Goal: Navigation & Orientation: Find specific page/section

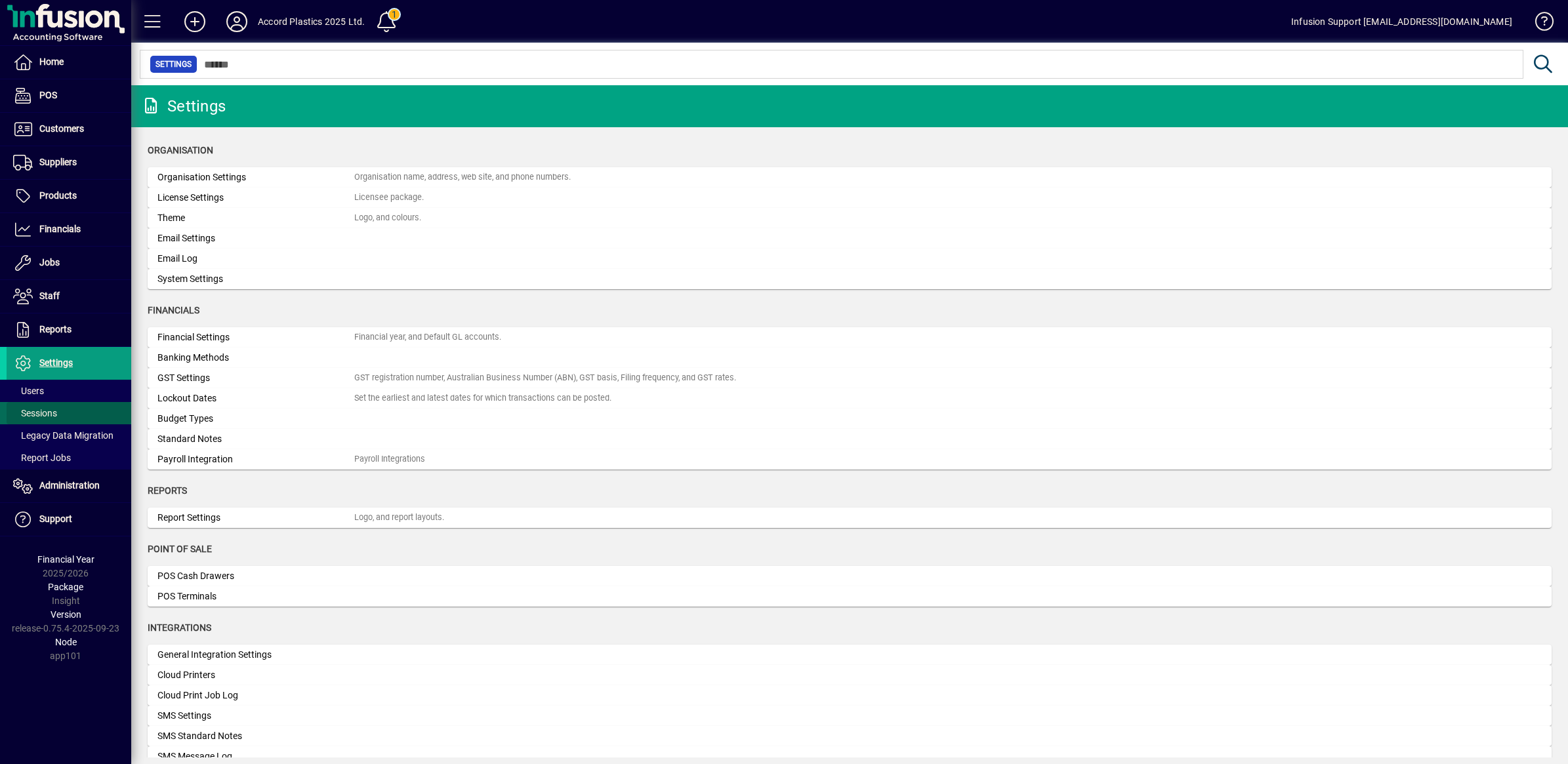
click at [33, 408] on span "Sessions" at bounding box center [35, 413] width 44 height 10
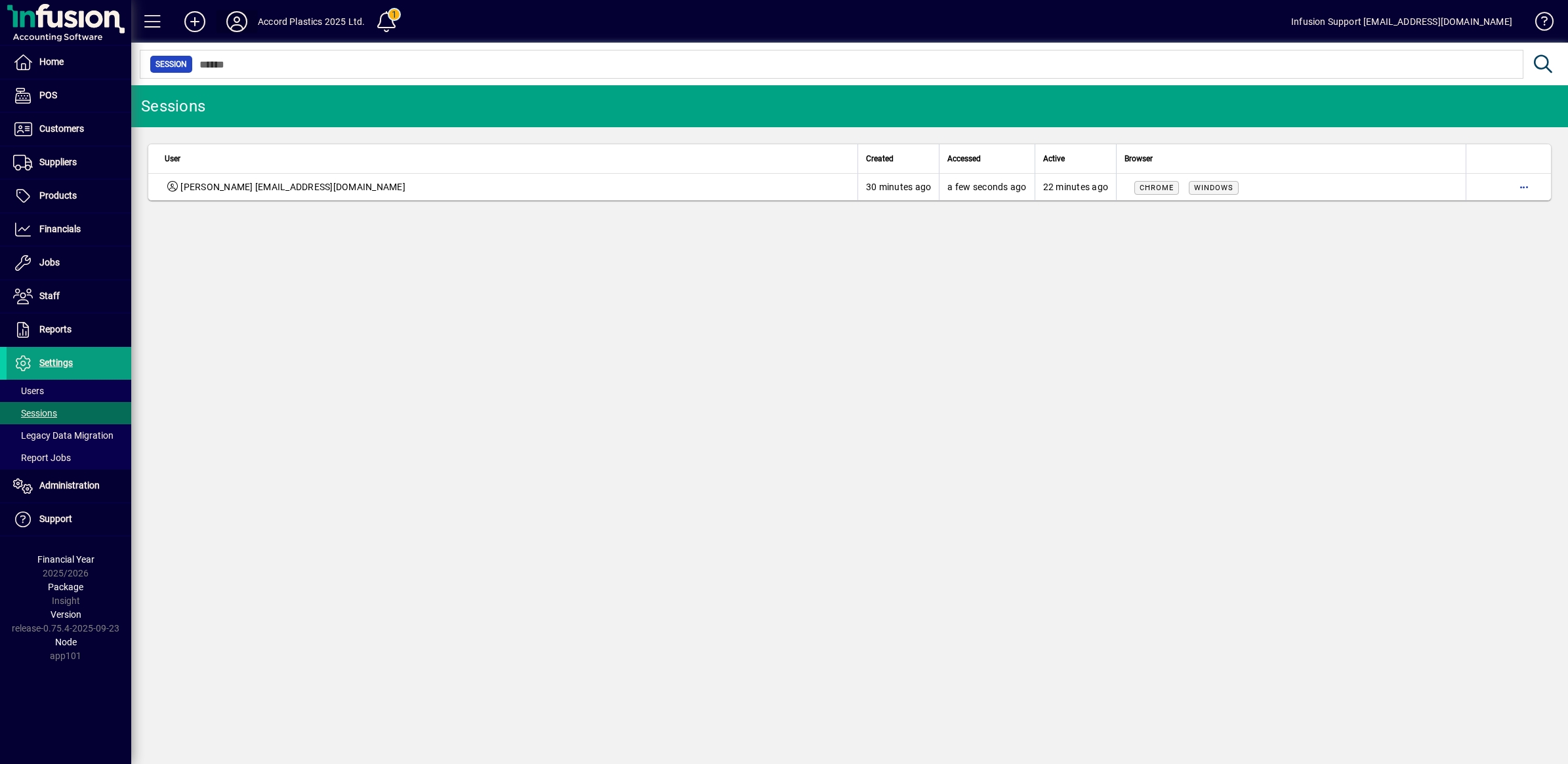
click at [235, 15] on icon at bounding box center [236, 21] width 27 height 21
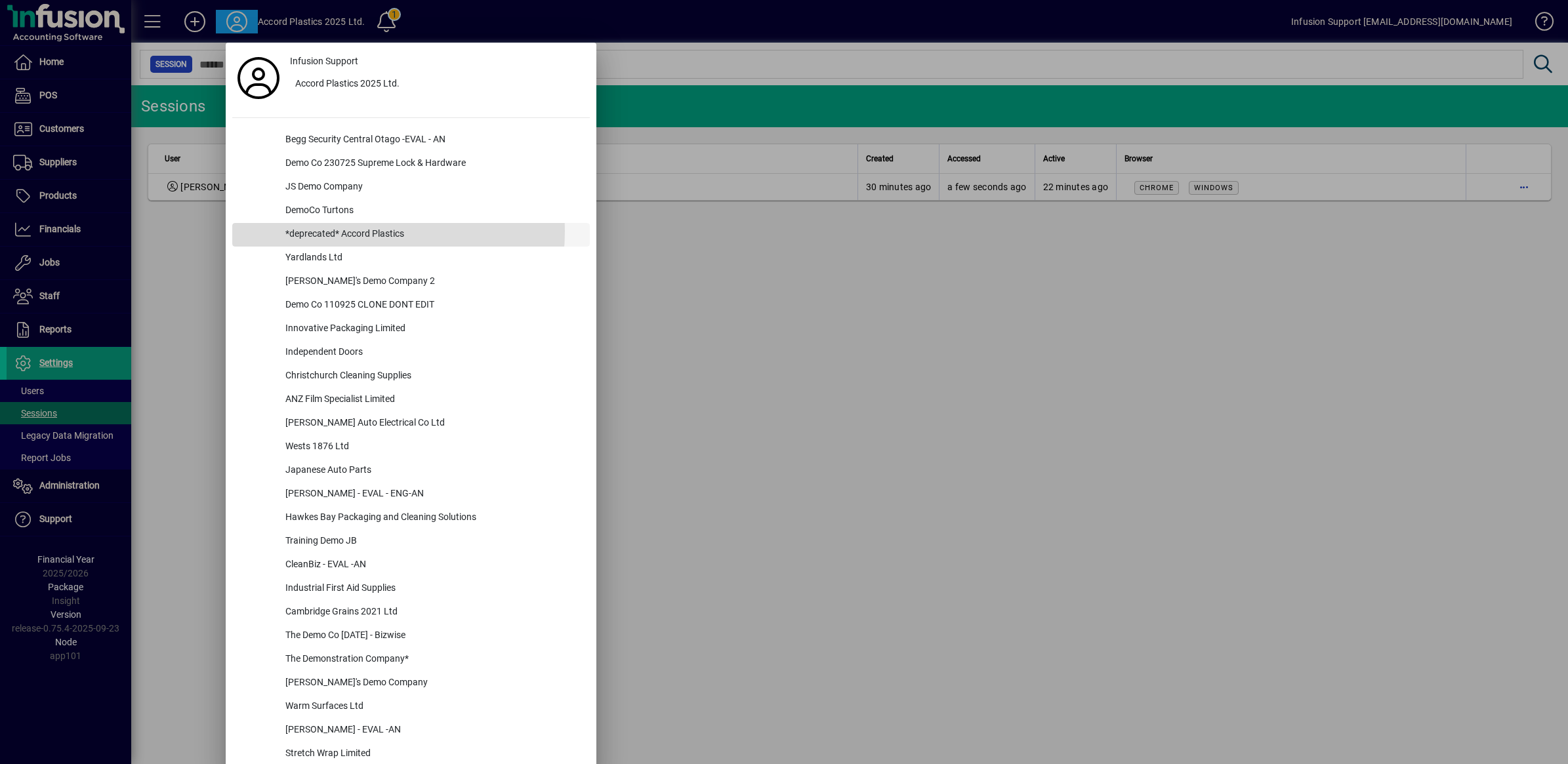
click at [337, 231] on div "*deprecated* Accord Plastics" at bounding box center [432, 235] width 315 height 24
